Goal: Task Accomplishment & Management: Manage account settings

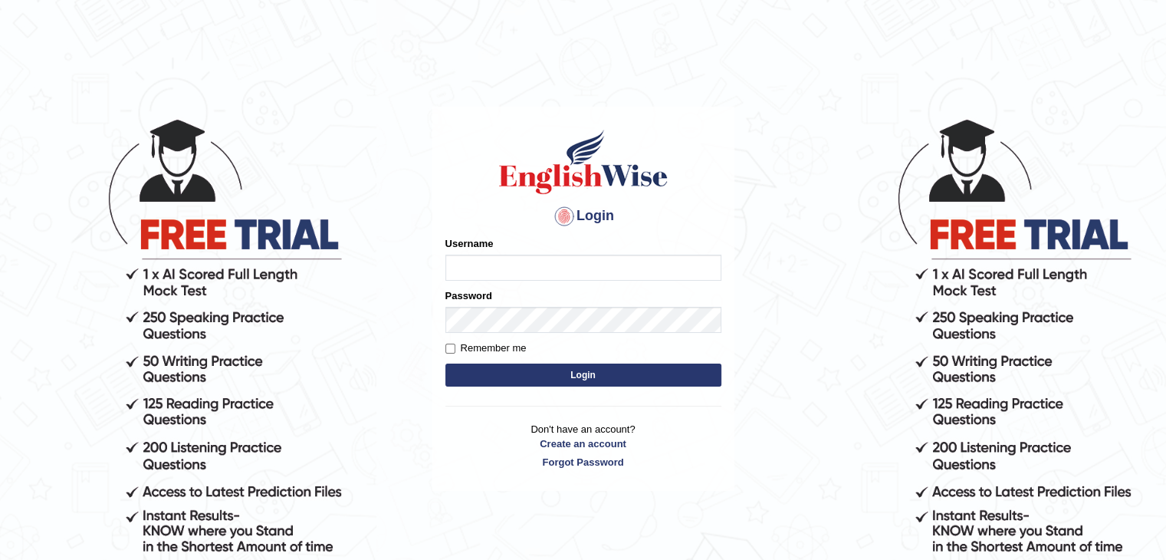
click at [475, 269] on input "Username" at bounding box center [583, 267] width 276 height 26
type input "0474579991"
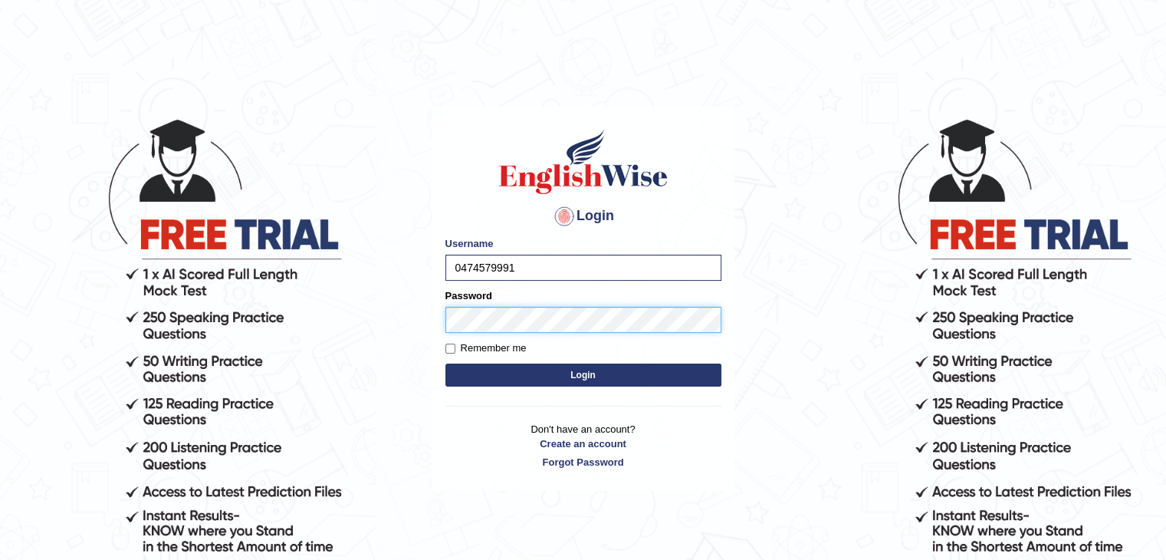
click at [445, 363] on button "Login" at bounding box center [583, 374] width 276 height 23
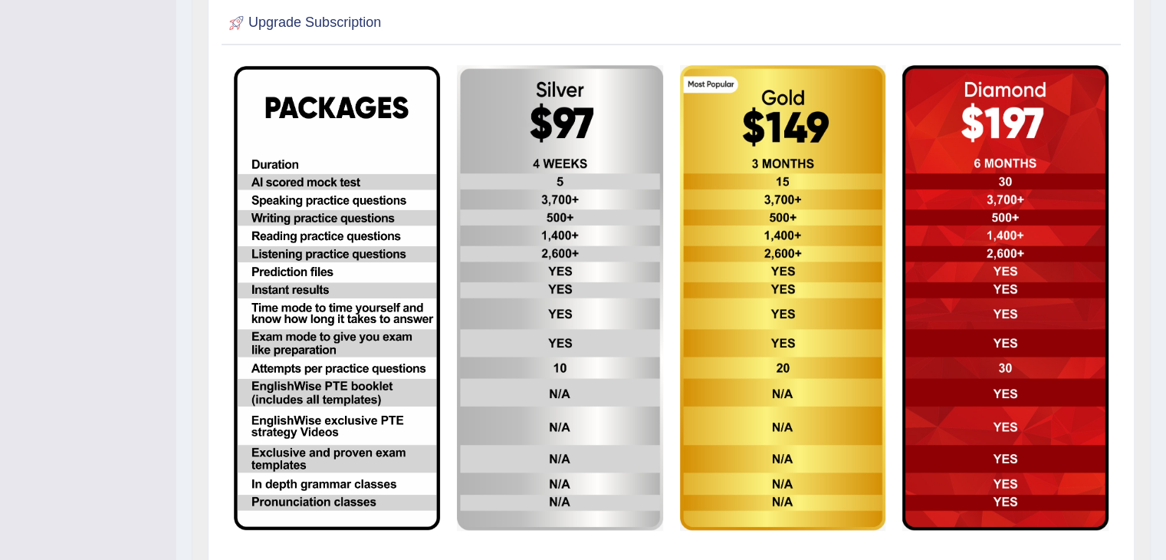
scroll to position [498, 0]
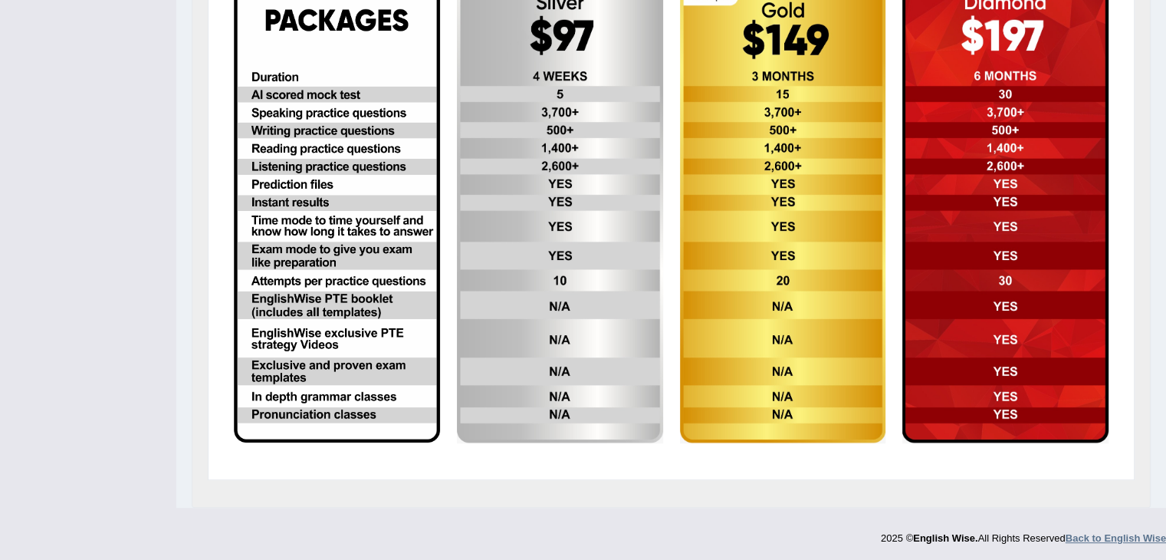
click at [1111, 534] on strong "Back to English Wise" at bounding box center [1115, 537] width 100 height 11
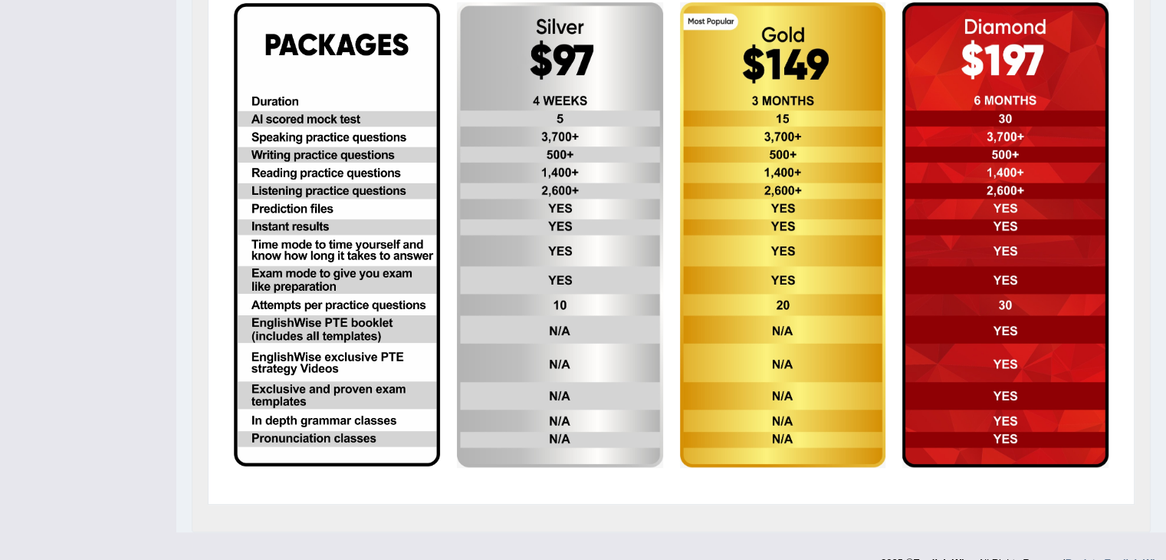
scroll to position [400, 0]
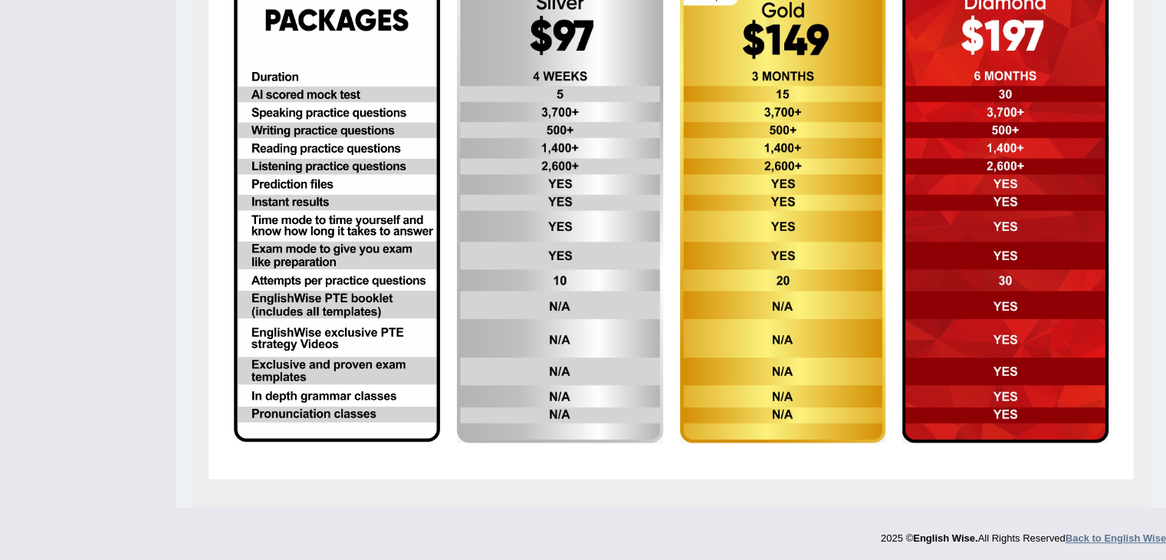
click at [1109, 533] on strong "Back to English Wise" at bounding box center [1115, 537] width 100 height 11
